Goal: Task Accomplishment & Management: Use online tool/utility

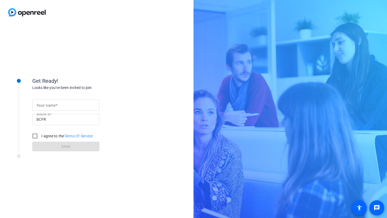
click at [58, 104] on input "Your name" at bounding box center [66, 105] width 59 height 6
type input "[PERSON_NAME]"
click at [34, 135] on input "I agree to the Terms Of Service" at bounding box center [35, 136] width 11 height 11
checkbox input "true"
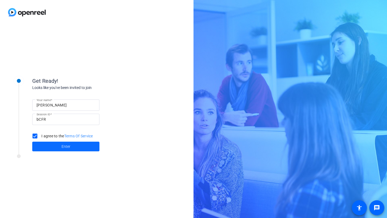
click at [59, 148] on span at bounding box center [65, 146] width 67 height 13
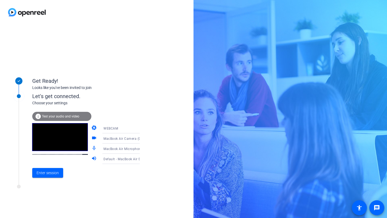
click at [59, 116] on span "Test your audio and video" at bounding box center [60, 116] width 37 height 4
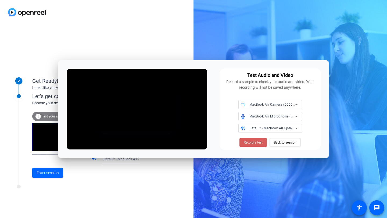
click at [253, 141] on span "Record a test" at bounding box center [253, 142] width 19 height 5
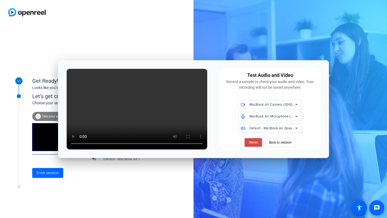
click at [254, 138] on span at bounding box center [252, 142] width 17 height 13
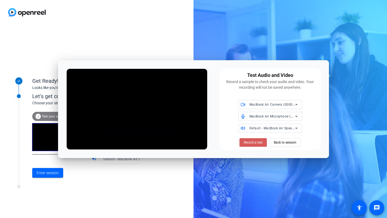
click at [257, 142] on span "Record a test" at bounding box center [253, 142] width 19 height 5
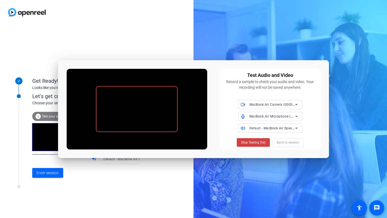
click at [257, 142] on span "Stop Testing (5s)" at bounding box center [253, 142] width 24 height 5
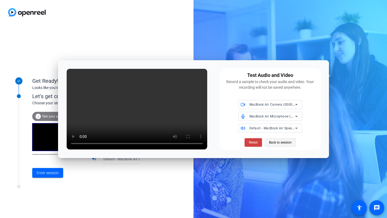
click at [277, 142] on span "Back to session" at bounding box center [280, 142] width 23 height 10
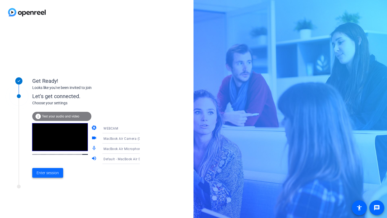
click at [57, 171] on span "Enter session" at bounding box center [48, 173] width 22 height 6
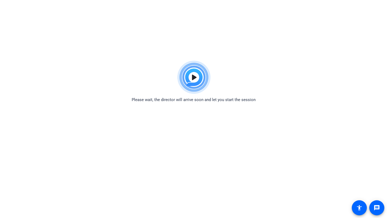
click at [196, 77] on img at bounding box center [193, 77] width 39 height 39
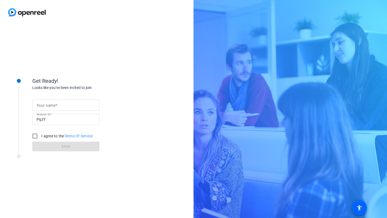
click at [40, 104] on mat-label "Your name" at bounding box center [46, 105] width 19 height 4
click at [40, 104] on input "Your name" at bounding box center [66, 105] width 59 height 6
type input "[PERSON_NAME]"
